Goal: Task Accomplishment & Management: Manage account settings

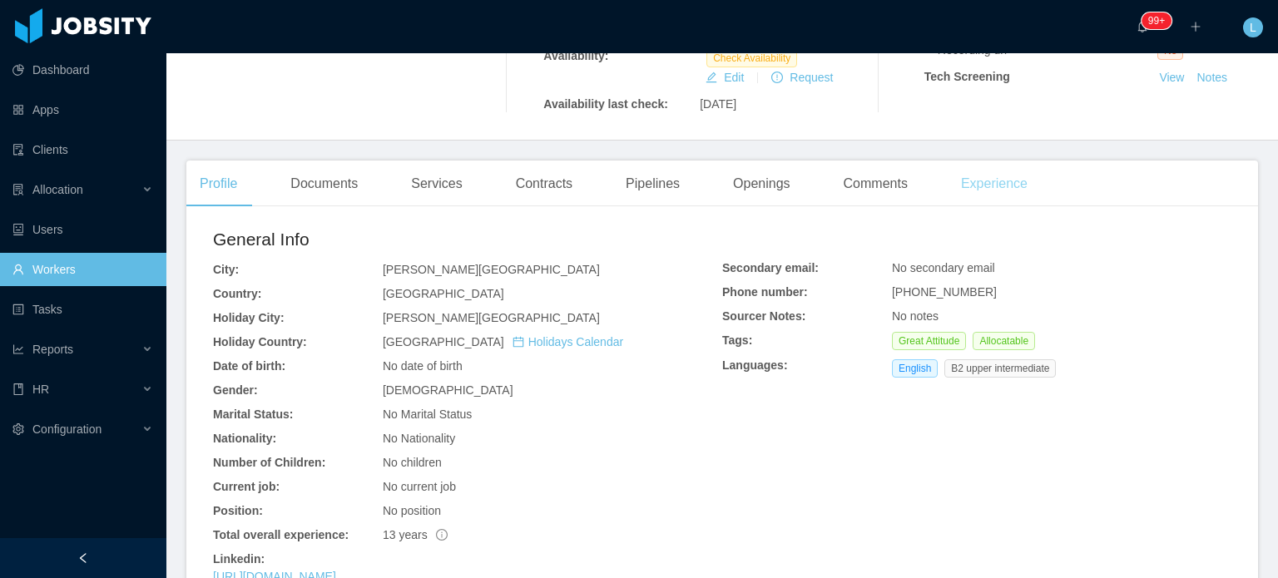
scroll to position [333, 0]
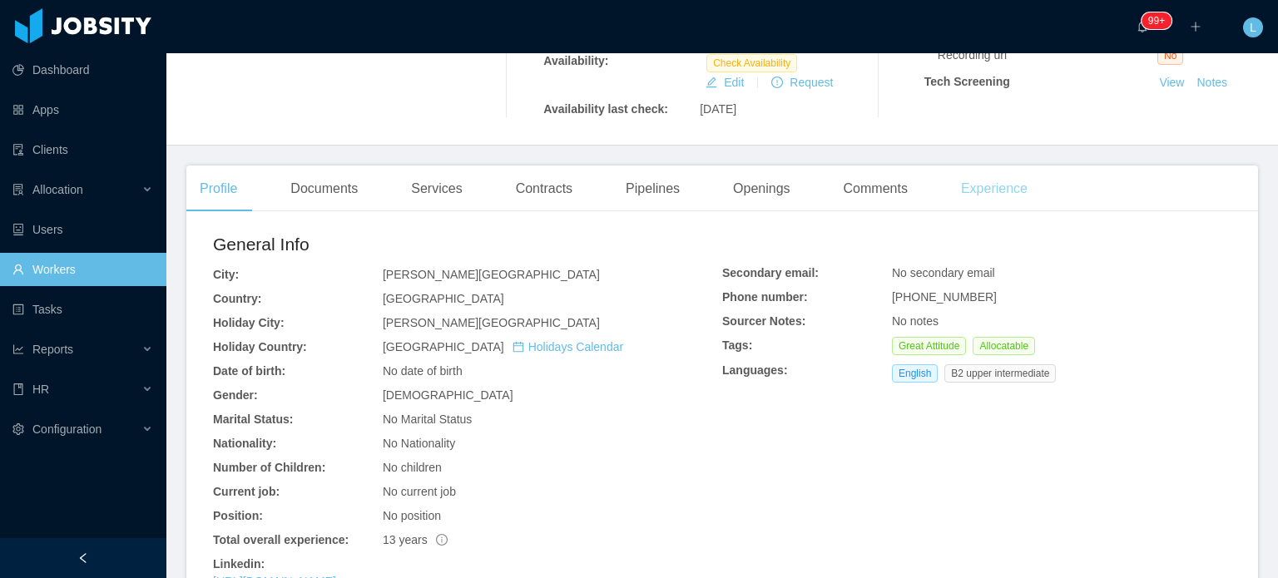
click at [967, 182] on div "Experience" at bounding box center [994, 189] width 93 height 47
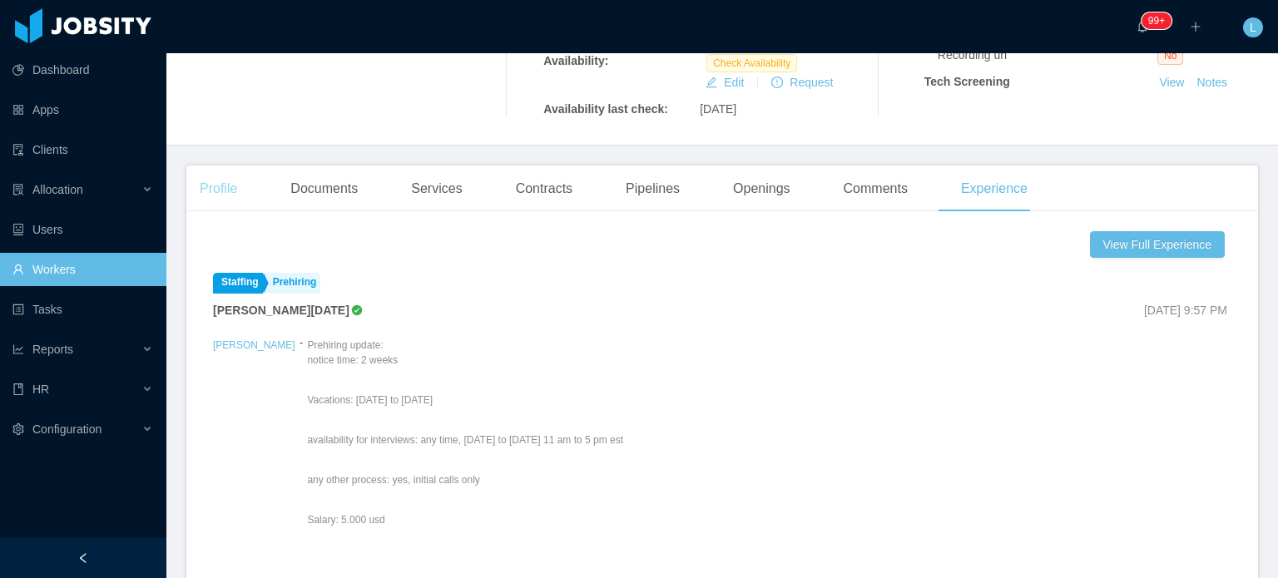
click at [223, 176] on div "Profile" at bounding box center [218, 189] width 64 height 47
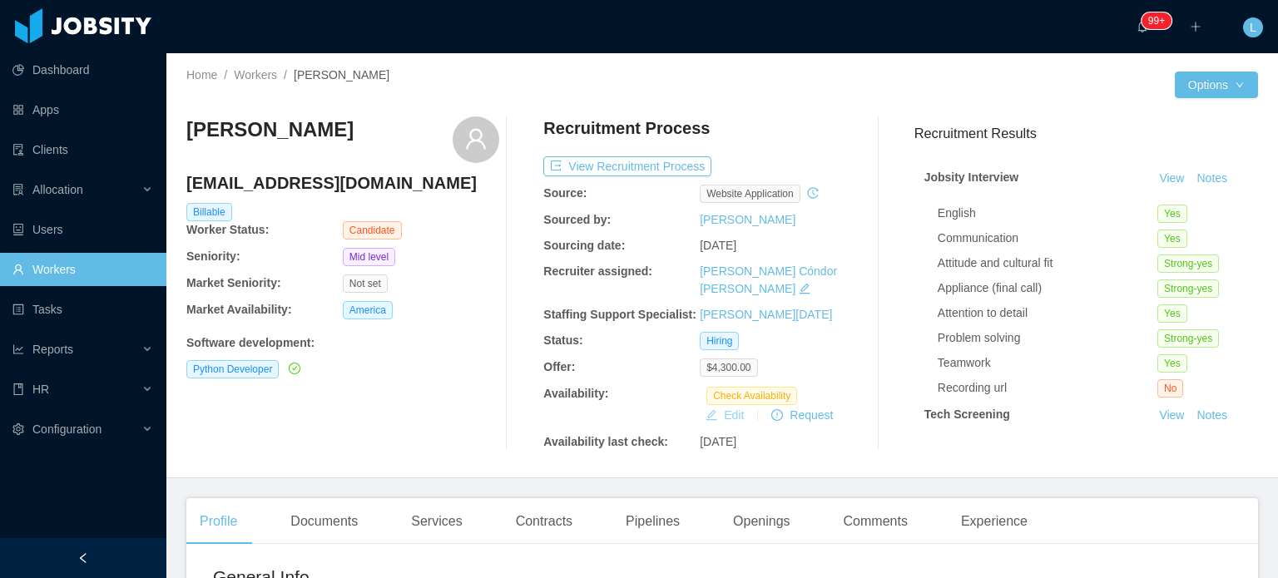
click at [716, 405] on button "Edit" at bounding box center [725, 415] width 52 height 20
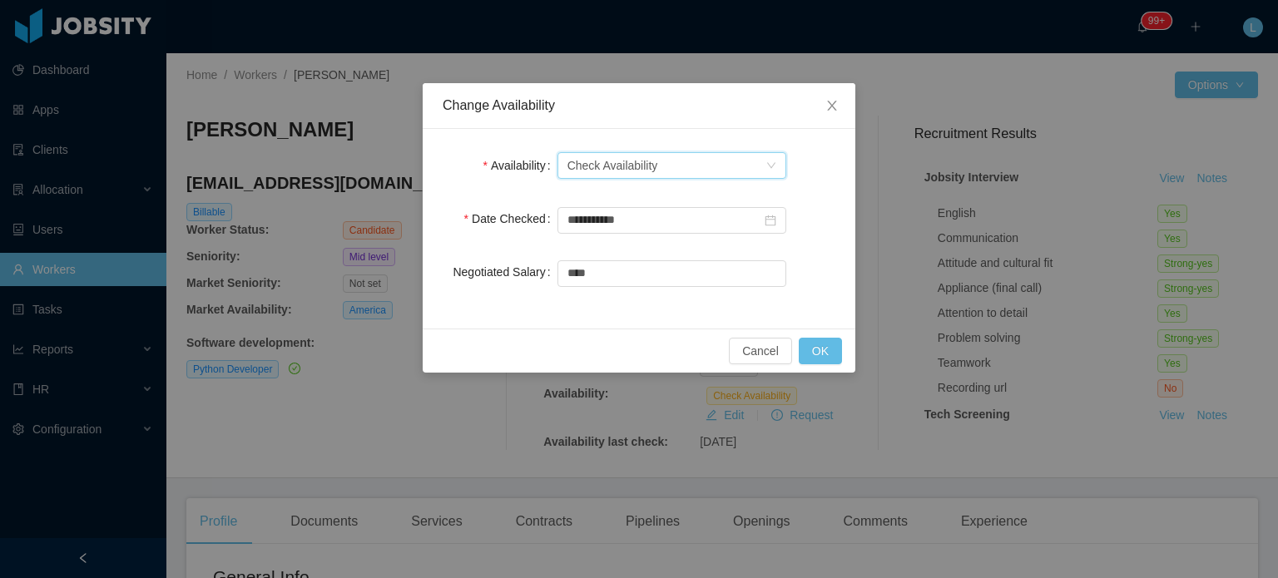
click at [671, 163] on div "Select one Check Availability" at bounding box center [666, 165] width 198 height 25
click at [626, 230] on li "Not Available" at bounding box center [671, 224] width 229 height 27
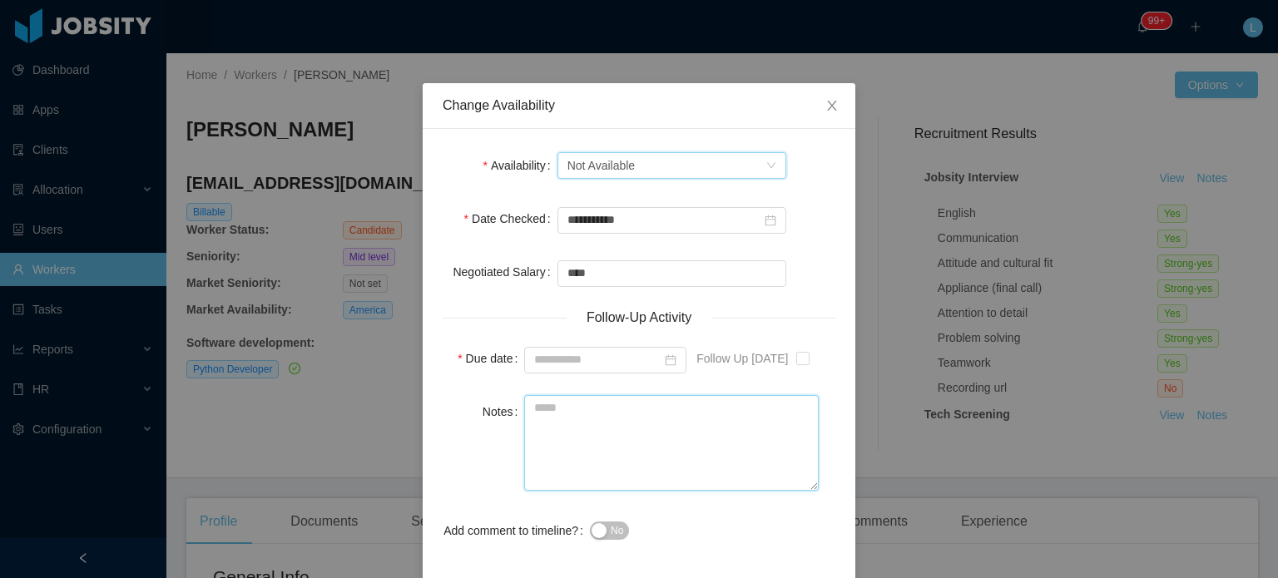
click at [719, 432] on textarea "Notes" at bounding box center [671, 443] width 295 height 96
type textarea "**********"
click at [616, 534] on span "No" at bounding box center [617, 531] width 12 height 17
click at [800, 365] on span at bounding box center [802, 358] width 13 height 13
type input "**********"
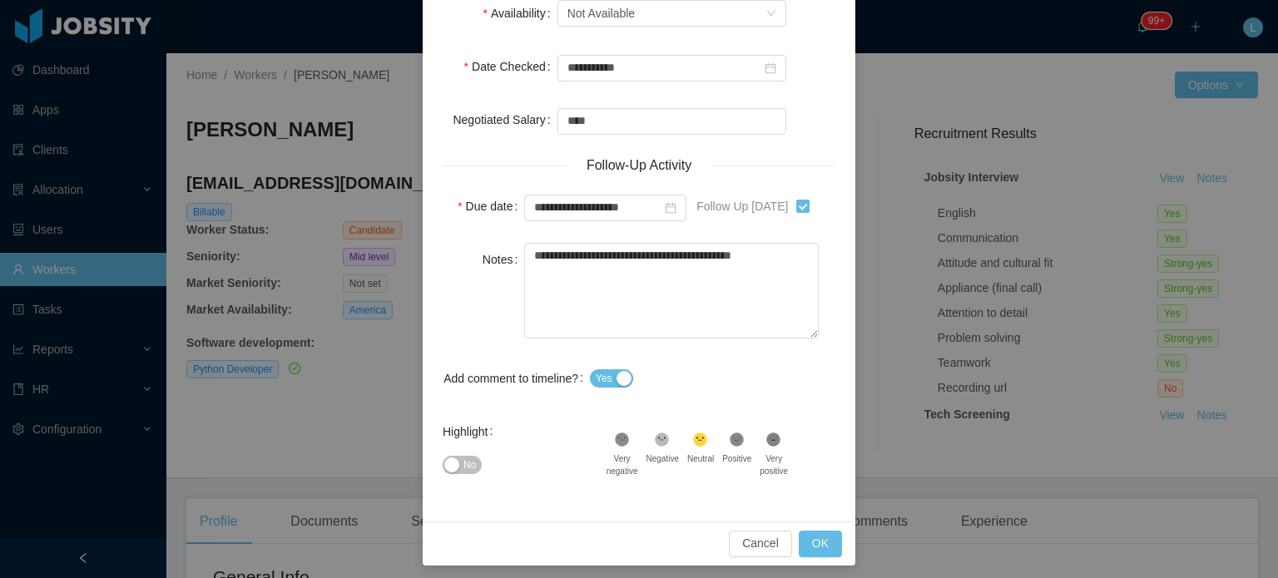
scroll to position [159, 0]
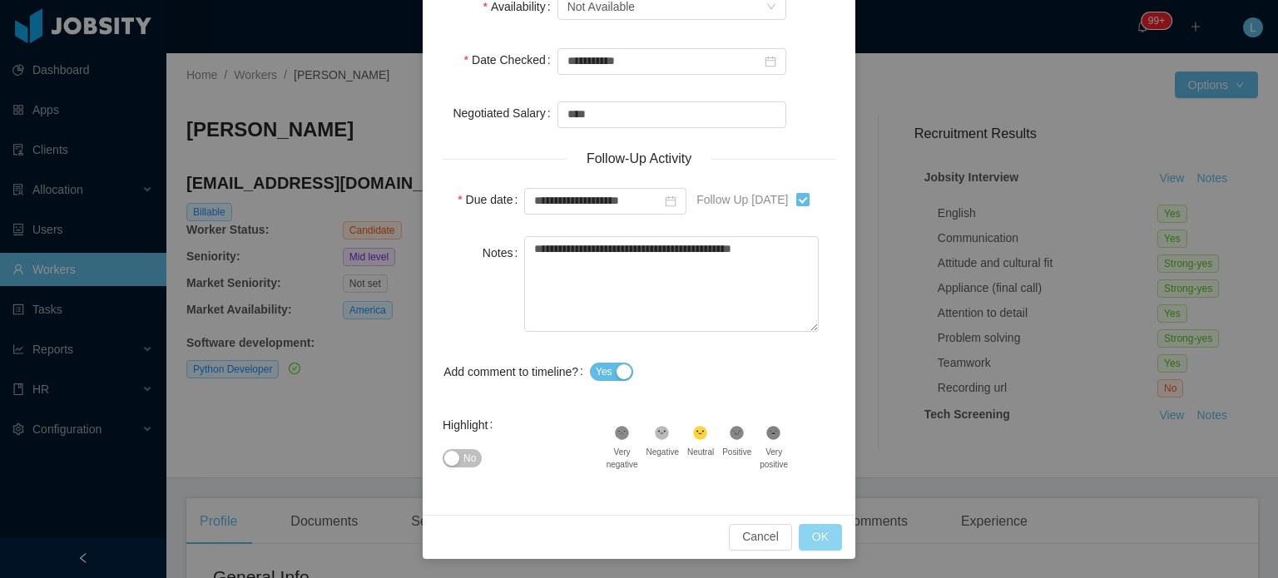
click at [804, 544] on button "OK" at bounding box center [820, 537] width 43 height 27
